Goal: Check status: Check status

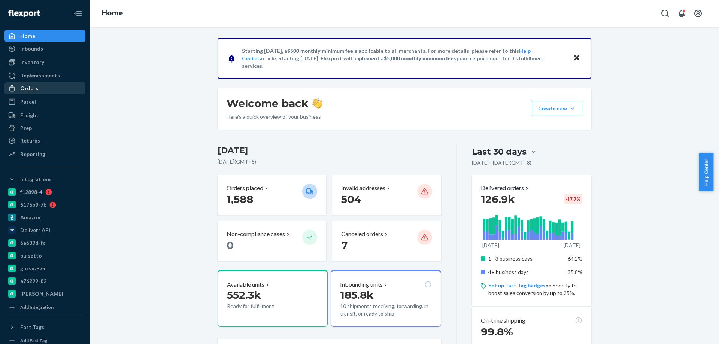
click at [36, 84] on div "Orders" at bounding box center [44, 88] width 79 height 10
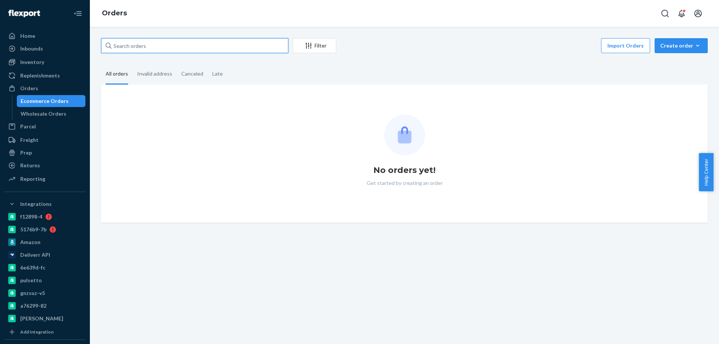
click at [136, 43] on input "text" at bounding box center [194, 45] width 187 height 15
paste input "4045340"
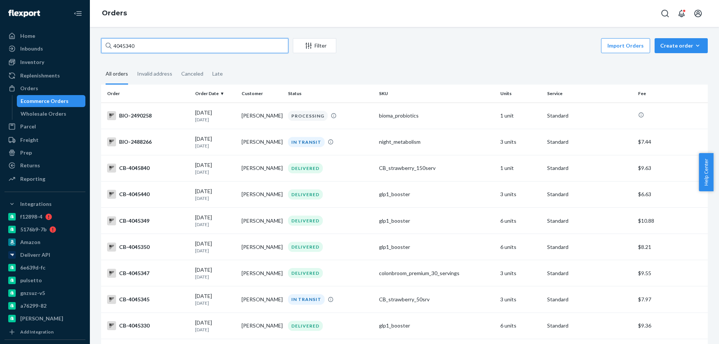
drag, startPoint x: 152, startPoint y: 41, endPoint x: 31, endPoint y: 27, distance: 122.2
click at [51, 30] on div "Home Inbounds Shipping Plans Problems Inventory Products Branded Packaging Repl…" at bounding box center [359, 172] width 719 height 344
paste input "07"
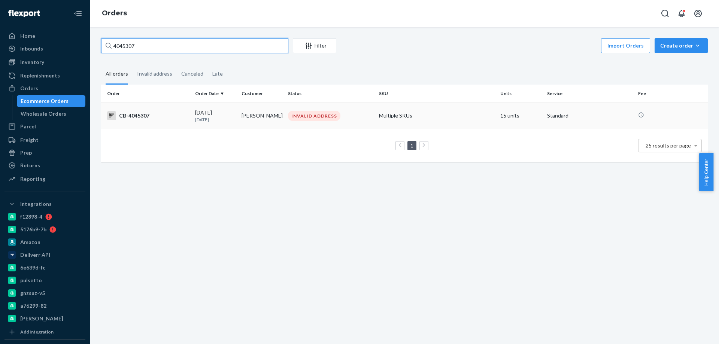
type input "4045307"
click at [236, 124] on td "[DATE] [DATE]" at bounding box center [215, 116] width 46 height 26
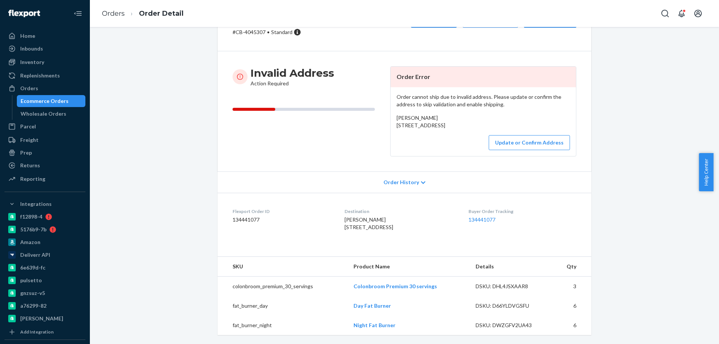
scroll to position [70, 0]
click at [49, 106] on div "Ecommerce Orders" at bounding box center [51, 101] width 67 height 10
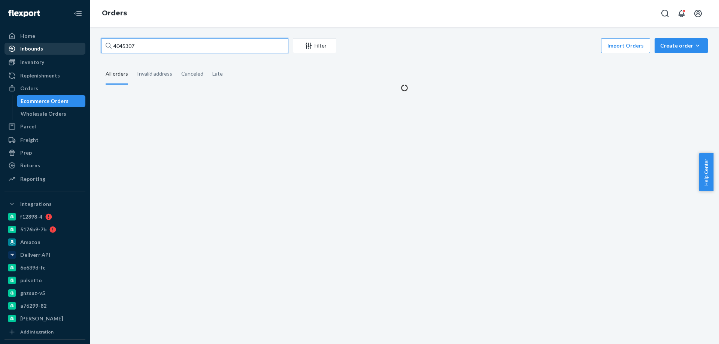
drag, startPoint x: 157, startPoint y: 51, endPoint x: 59, endPoint y: 50, distance: 97.8
click at [62, 51] on div "Home Inbounds Shipping Plans Problems Inventory Products Branded Packaging Repl…" at bounding box center [359, 172] width 719 height 344
type input "v"
paste input "4069181"
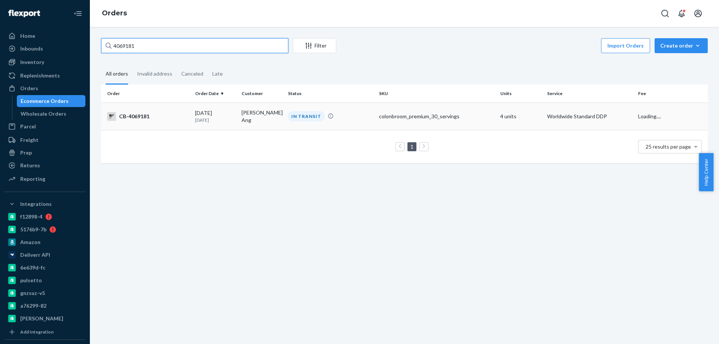
type input "4069181"
click at [239, 116] on td "[PERSON_NAME] Ang" at bounding box center [262, 116] width 46 height 27
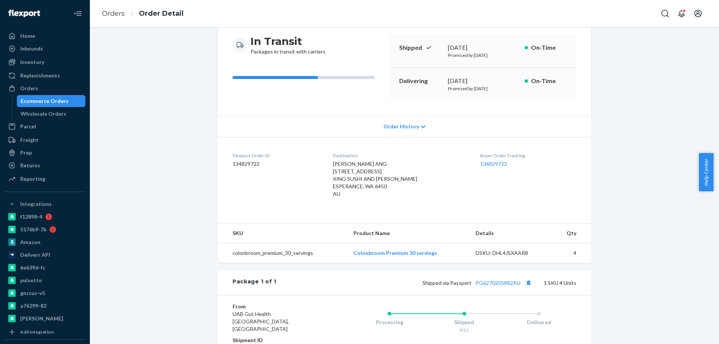
scroll to position [75, 0]
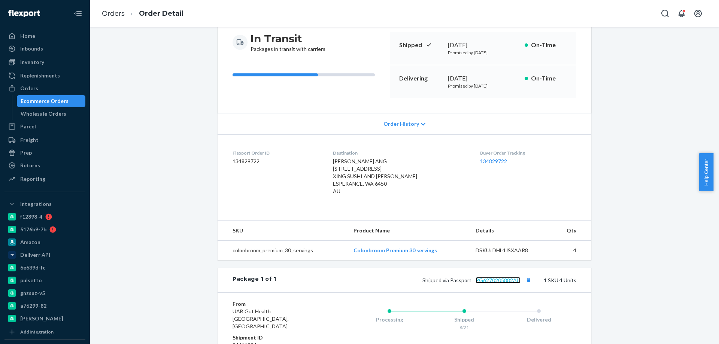
click at [505, 278] on link "PG6270205882AU" at bounding box center [498, 280] width 45 height 6
